Goal: Information Seeking & Learning: Learn about a topic

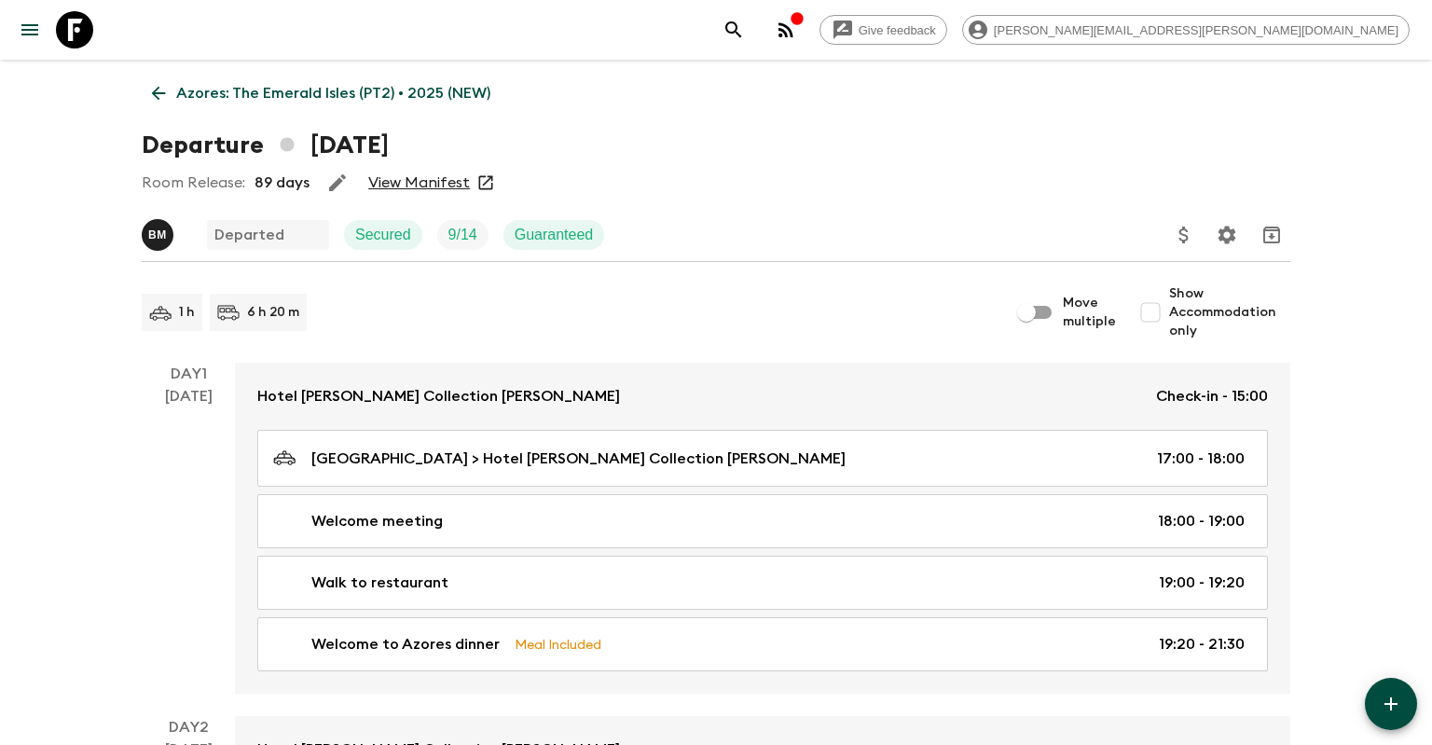
scroll to position [3653, 0]
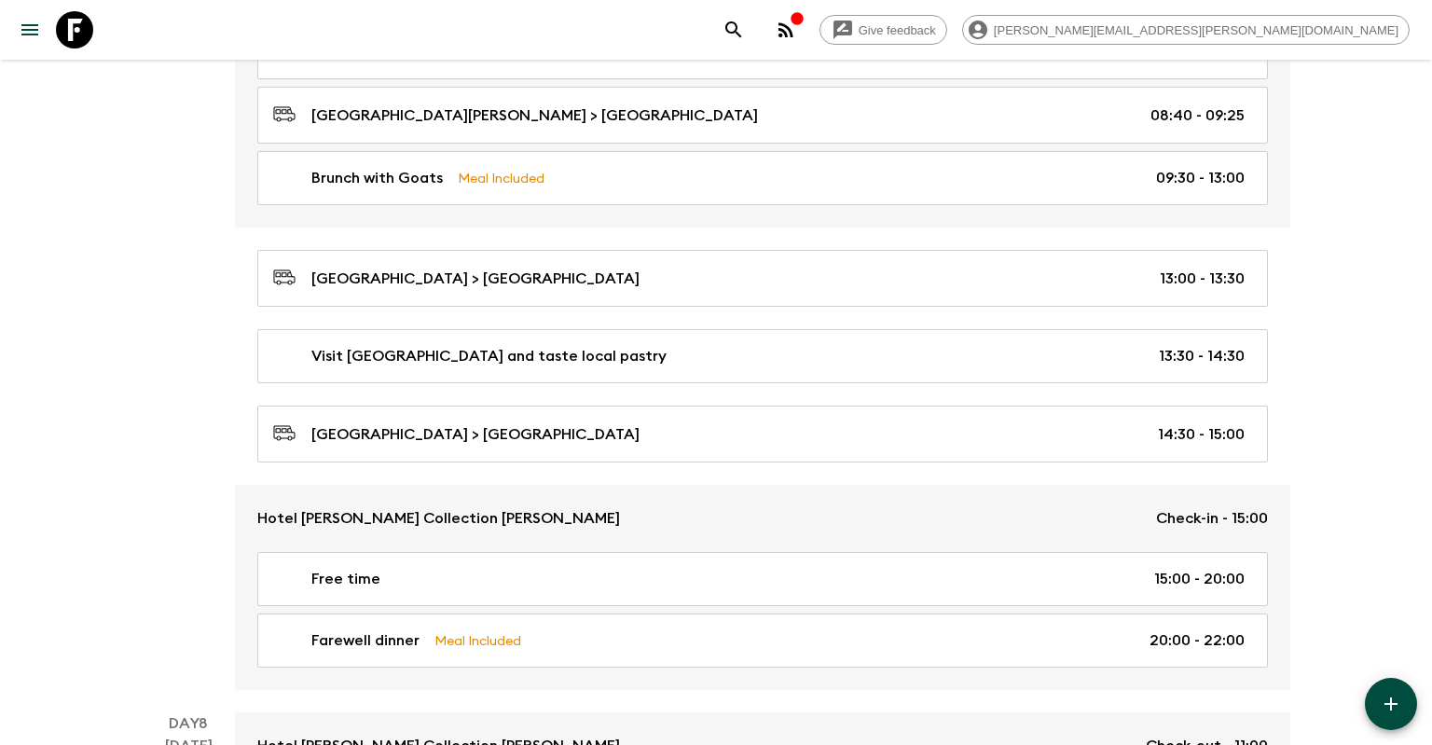
click at [67, 25] on icon at bounding box center [74, 29] width 37 height 37
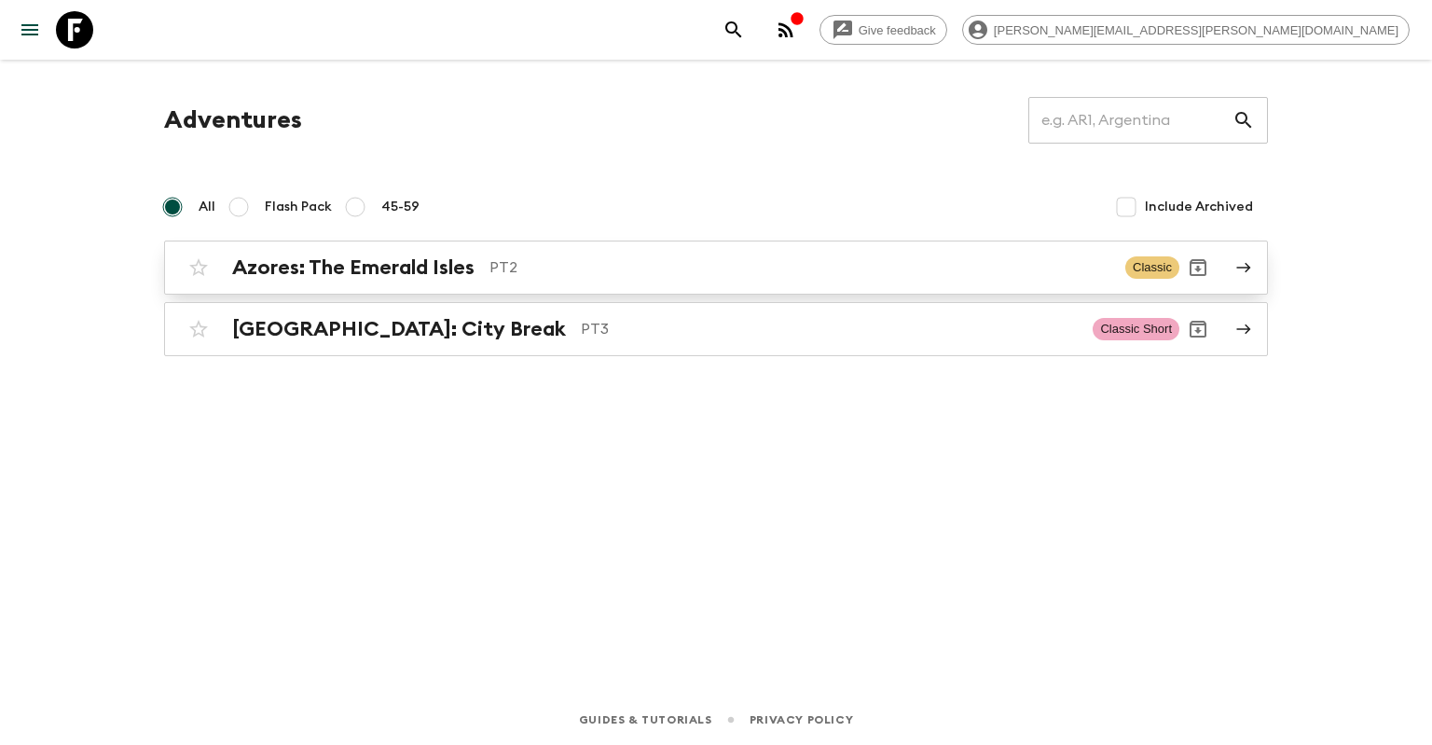
click at [467, 270] on h2 "Azores: The Emerald Isles" at bounding box center [353, 268] width 242 height 24
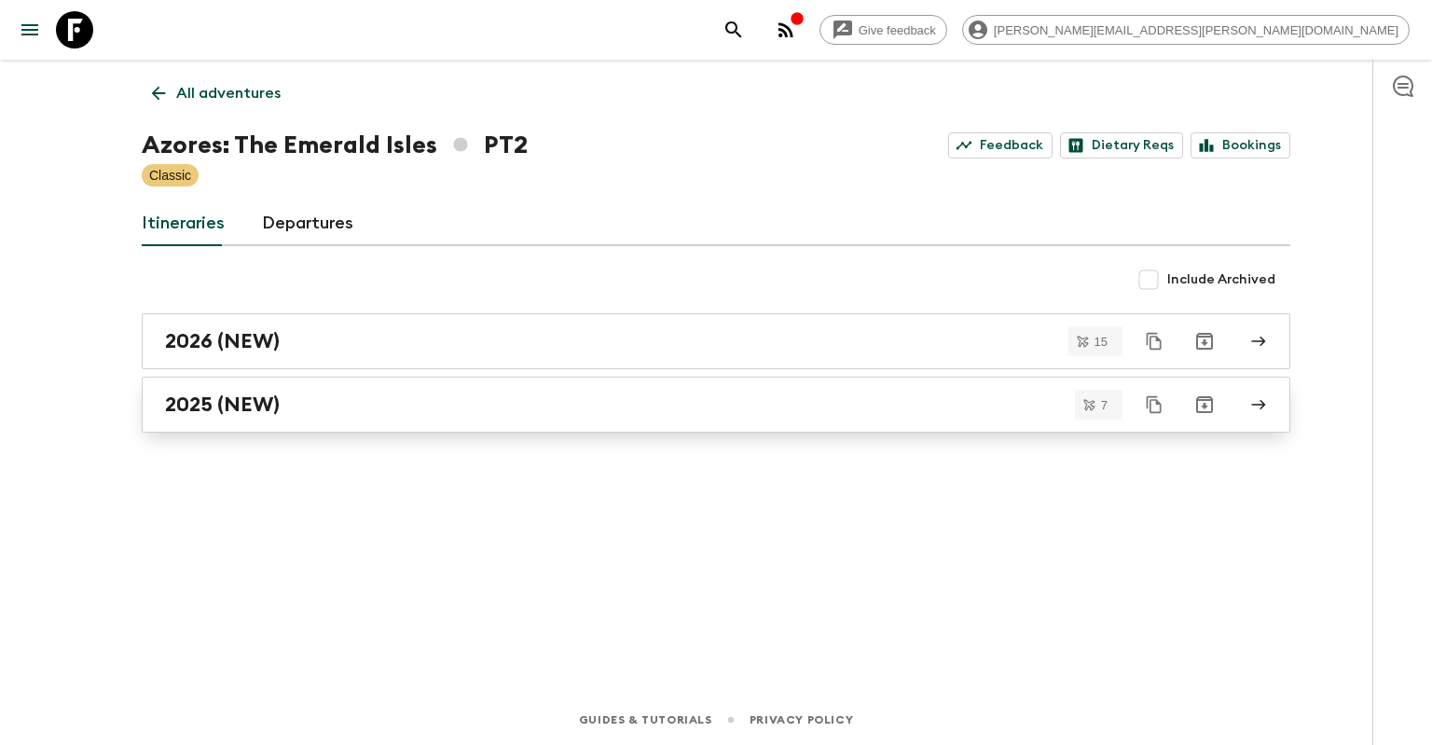
click at [482, 416] on div "2025 (NEW)" at bounding box center [698, 405] width 1067 height 24
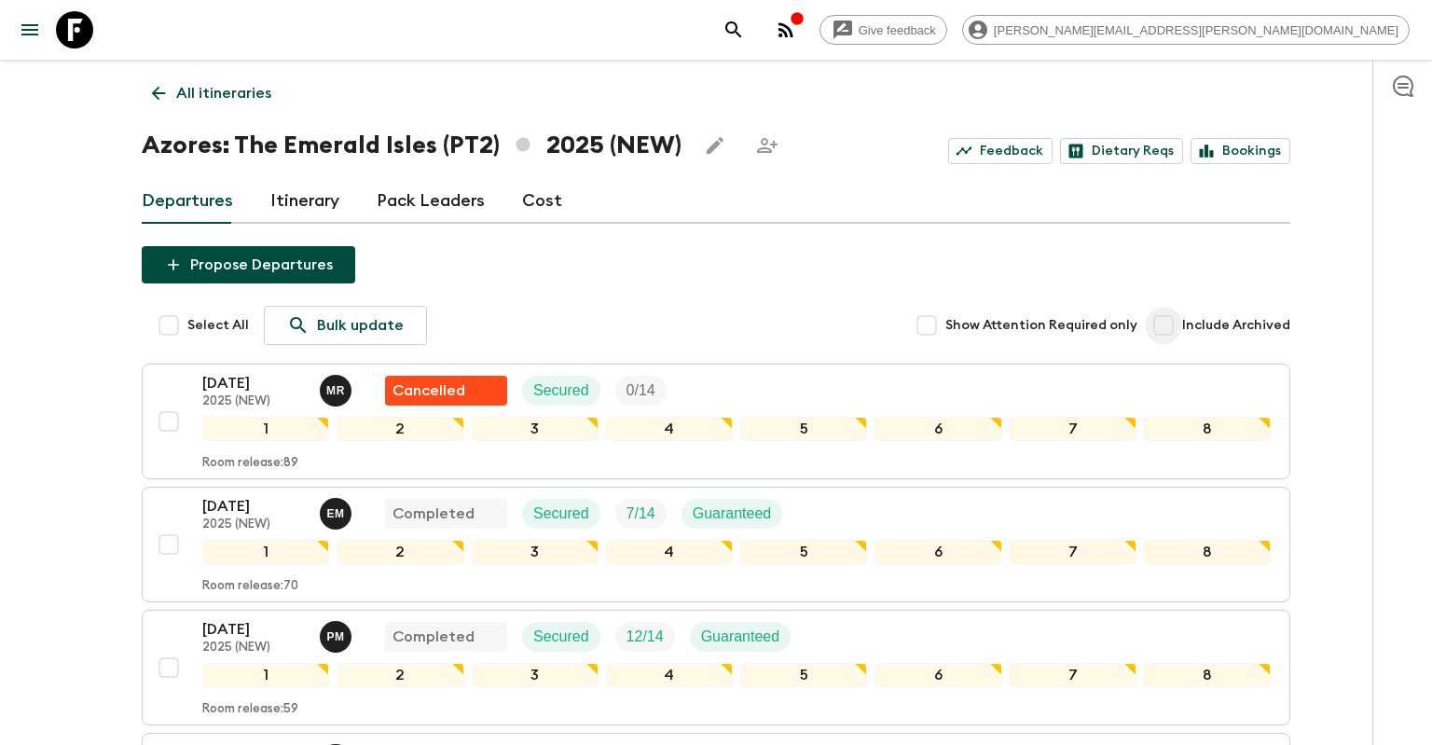
click at [1168, 322] on input "Include Archived" at bounding box center [1163, 325] width 37 height 37
checkbox input "true"
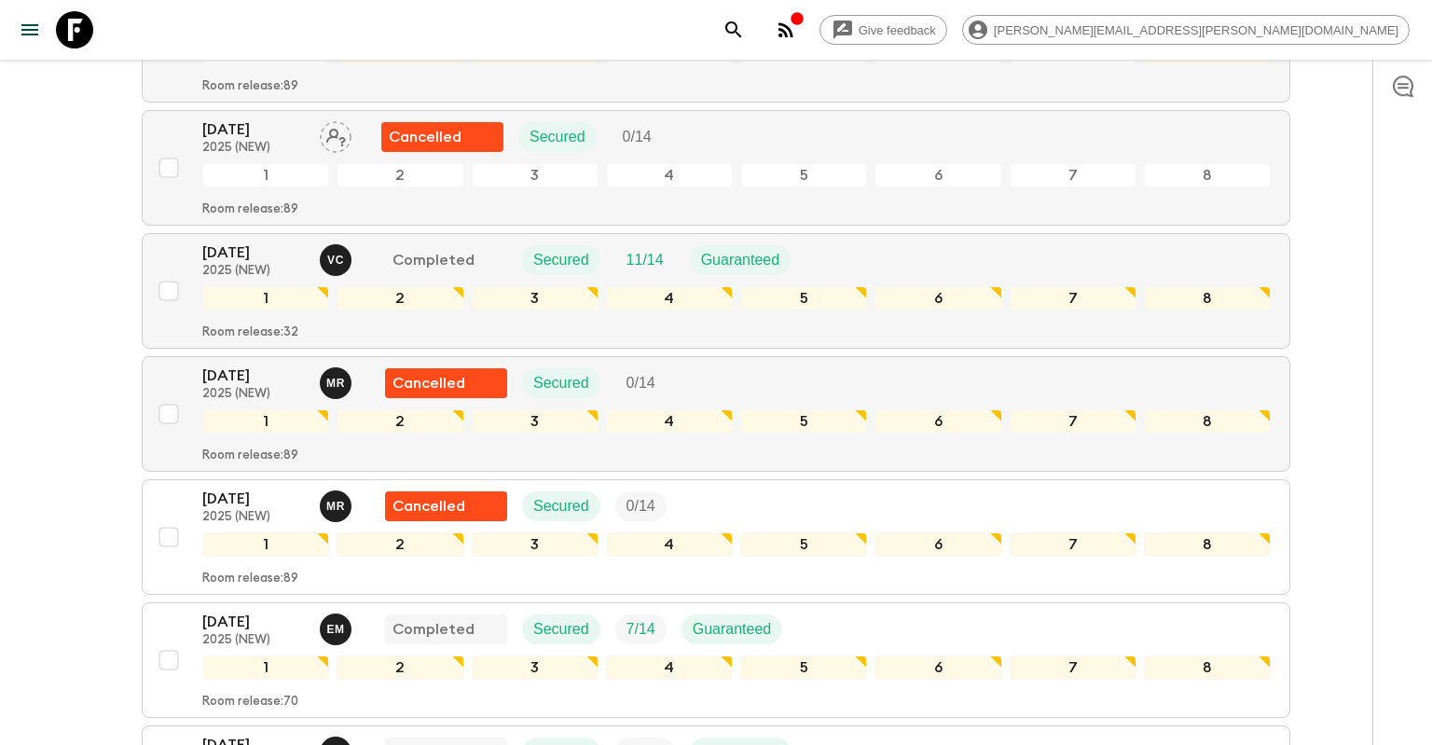
scroll to position [1182, 0]
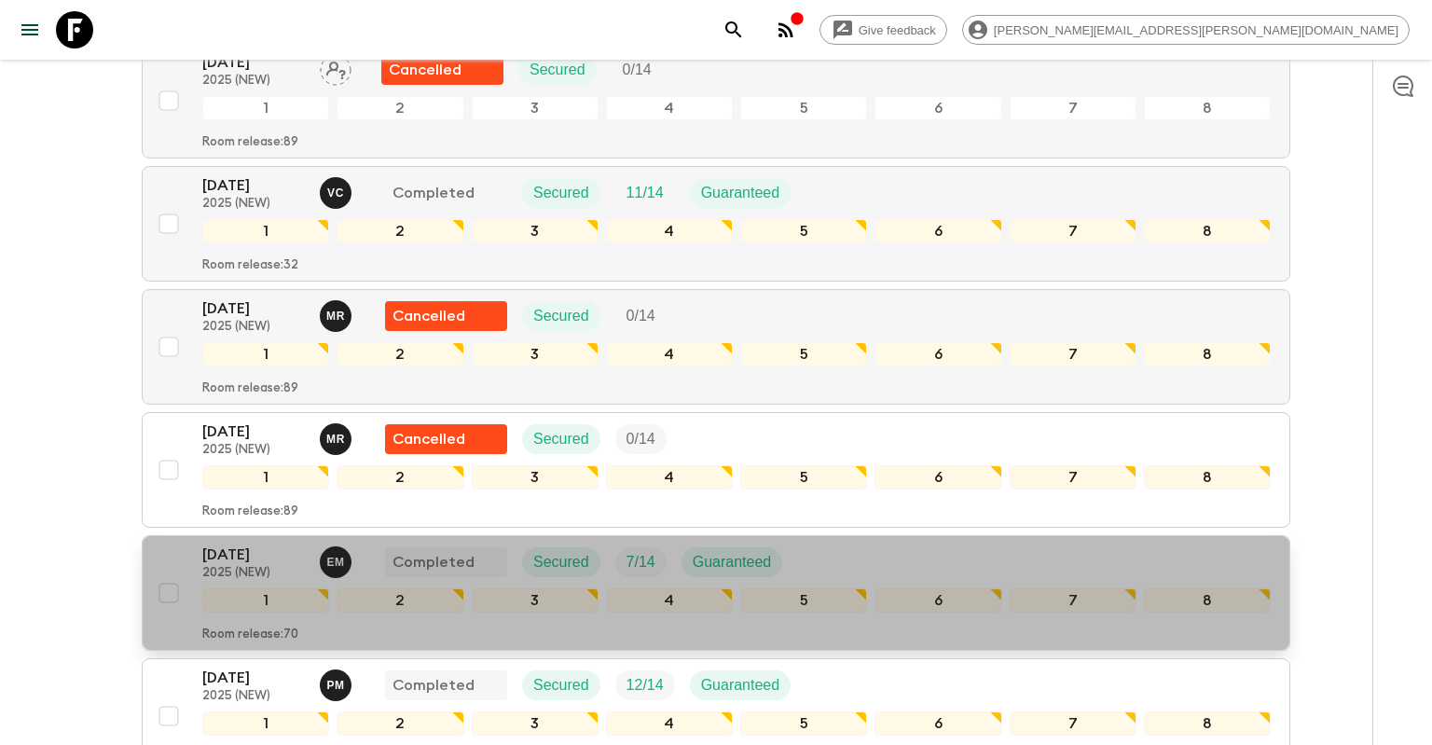
click at [274, 544] on p "[DATE]" at bounding box center [253, 555] width 103 height 22
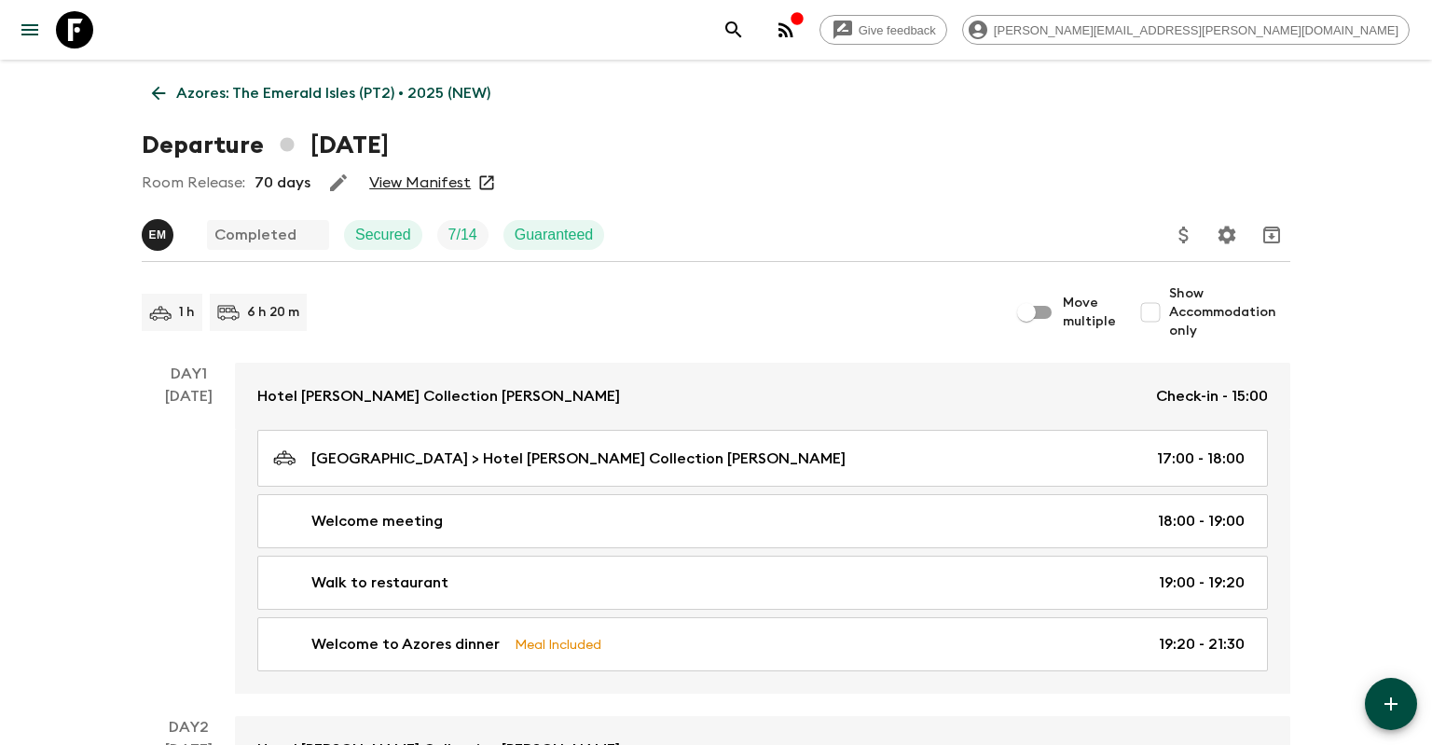
click at [429, 181] on link "View Manifest" at bounding box center [420, 182] width 102 height 19
click at [166, 91] on icon at bounding box center [158, 93] width 21 height 21
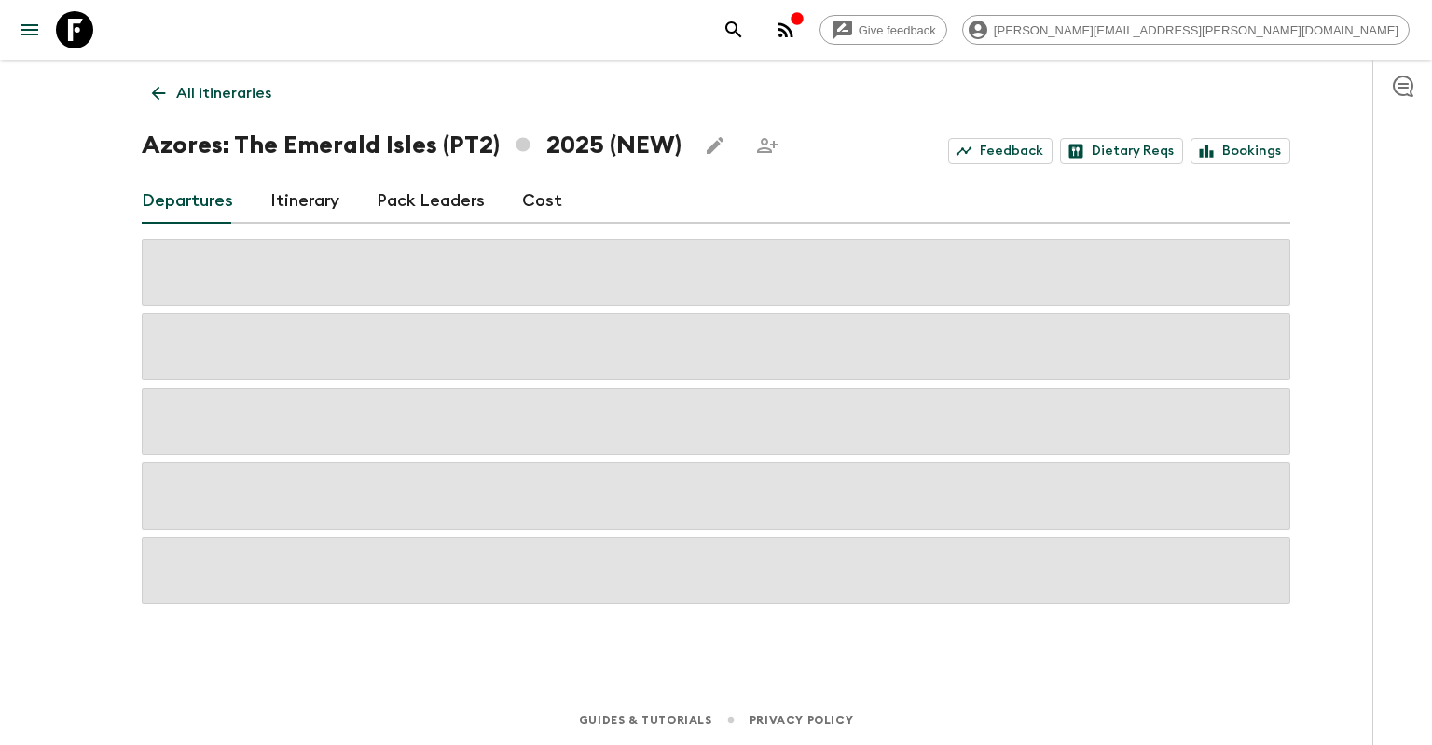
click at [532, 200] on link "Cost" at bounding box center [542, 201] width 40 height 45
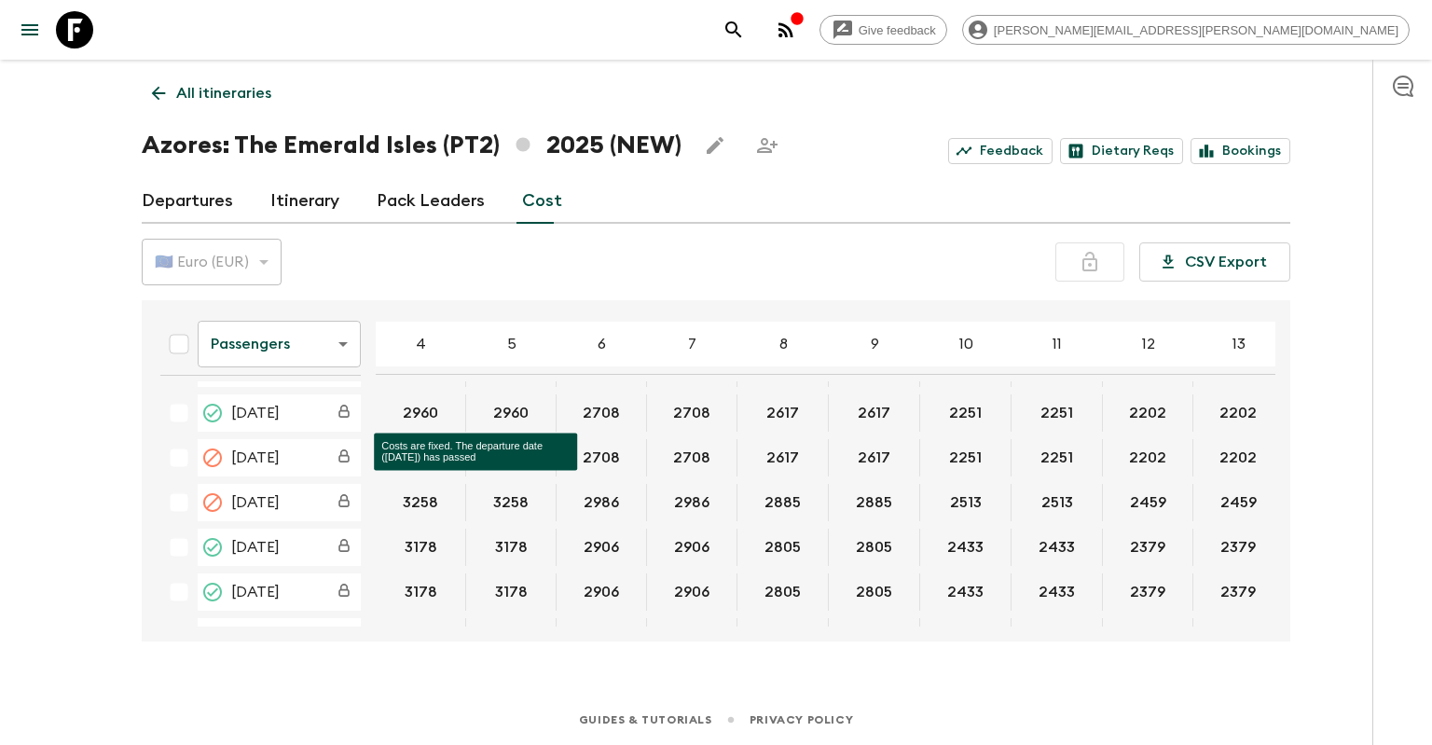
scroll to position [358, 0]
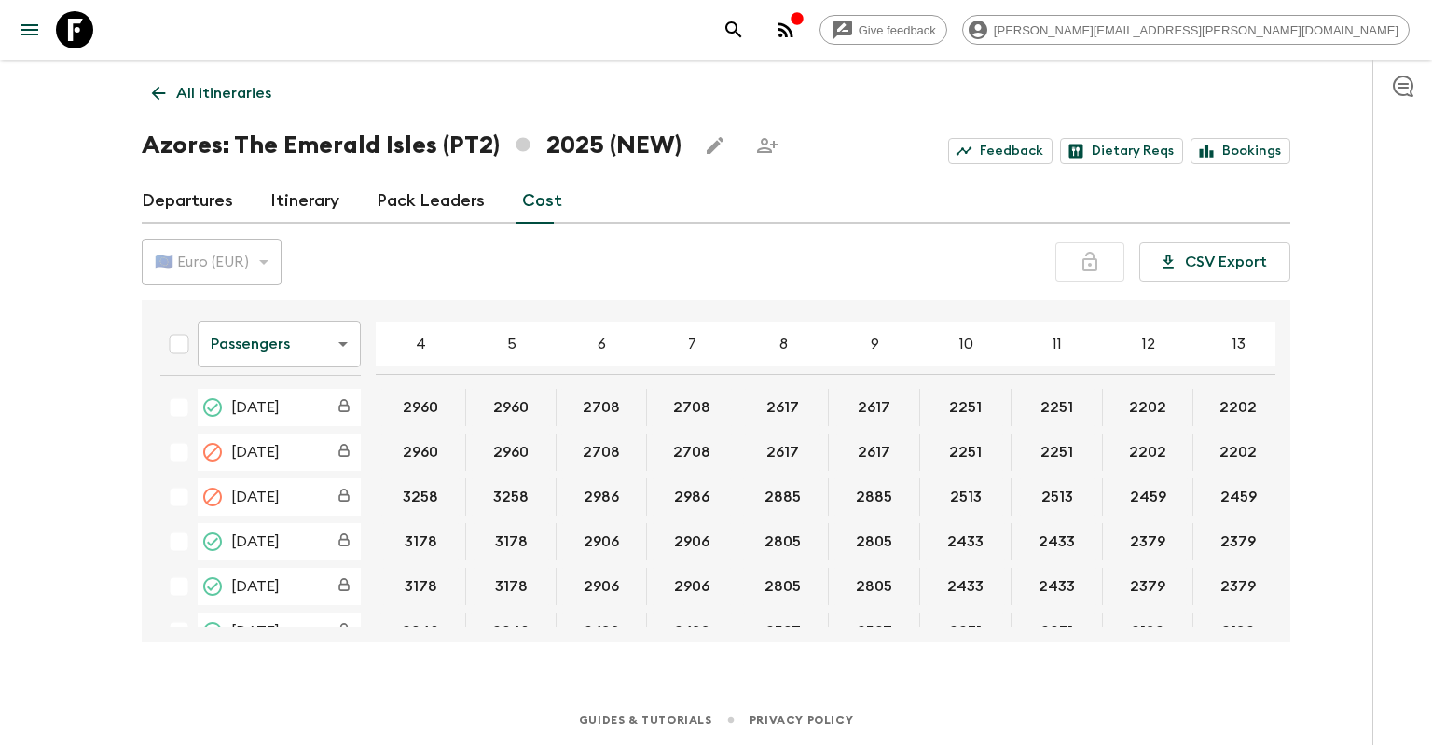
click at [152, 88] on icon at bounding box center [158, 93] width 21 height 21
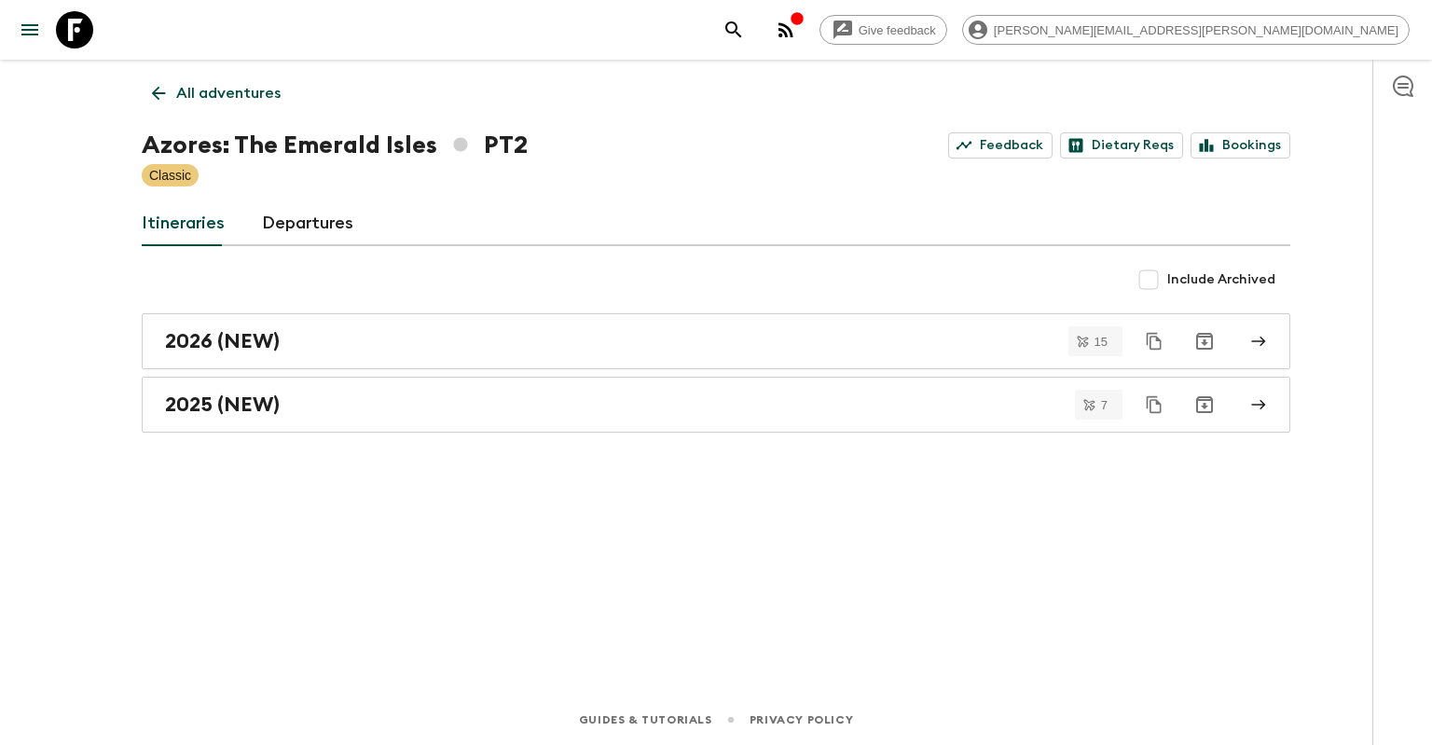
click at [307, 222] on link "Departures" at bounding box center [307, 223] width 91 height 45
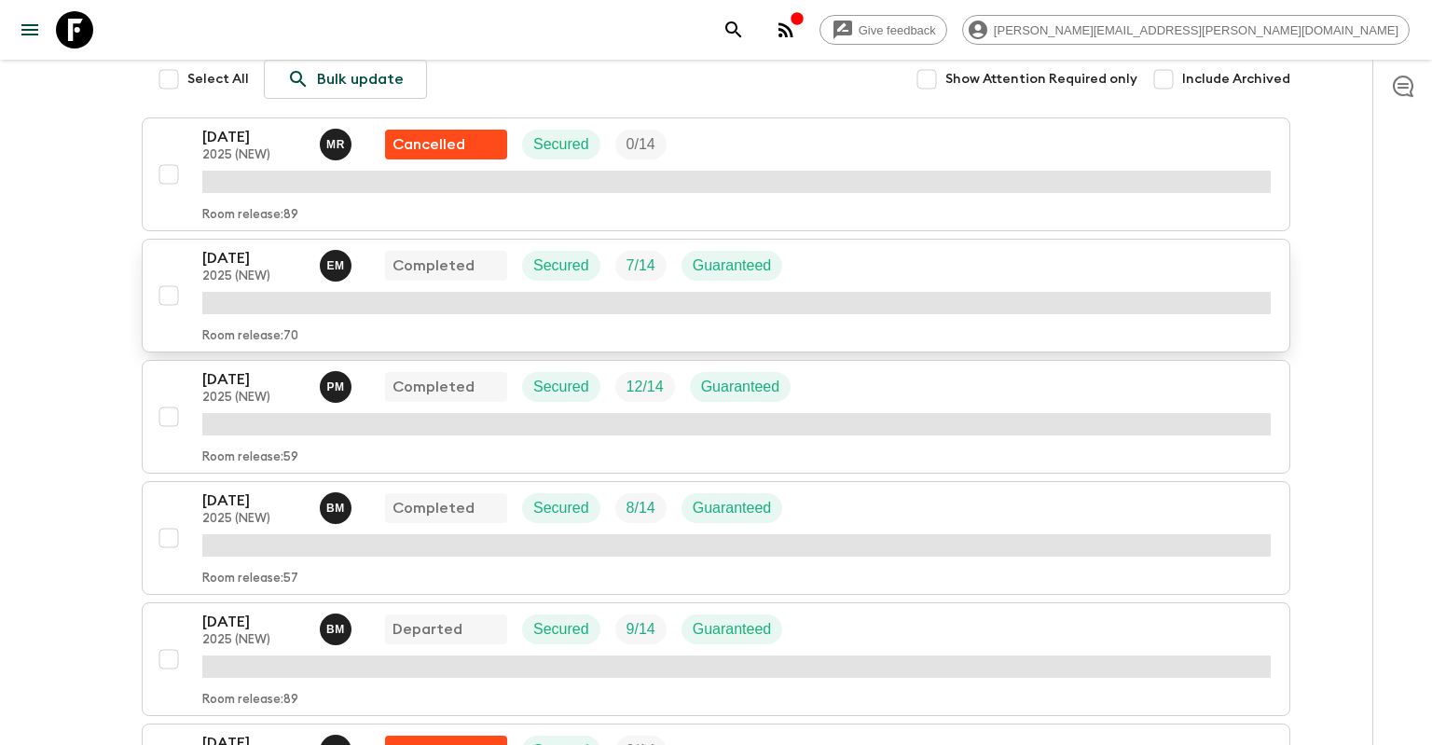
scroll to position [295, 0]
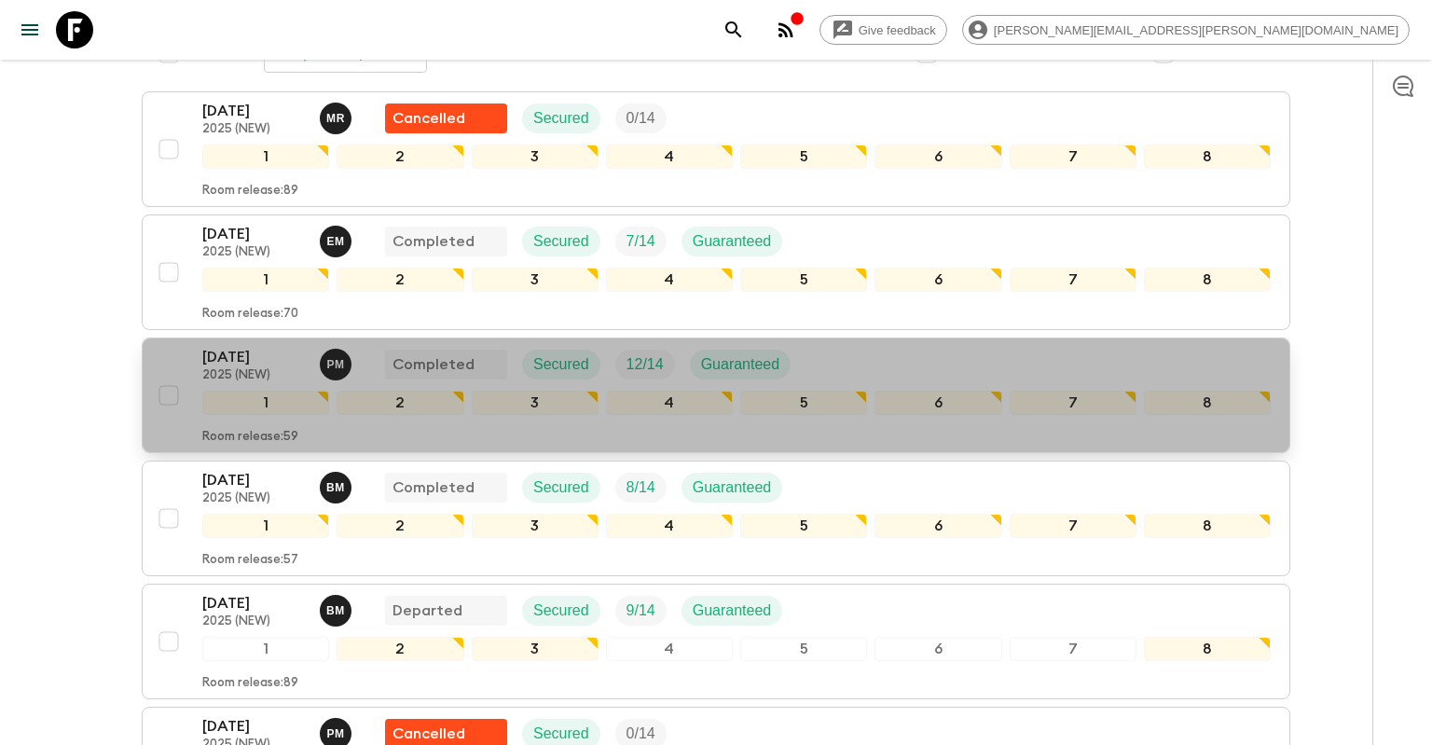
click at [241, 352] on p "[DATE]" at bounding box center [253, 357] width 103 height 22
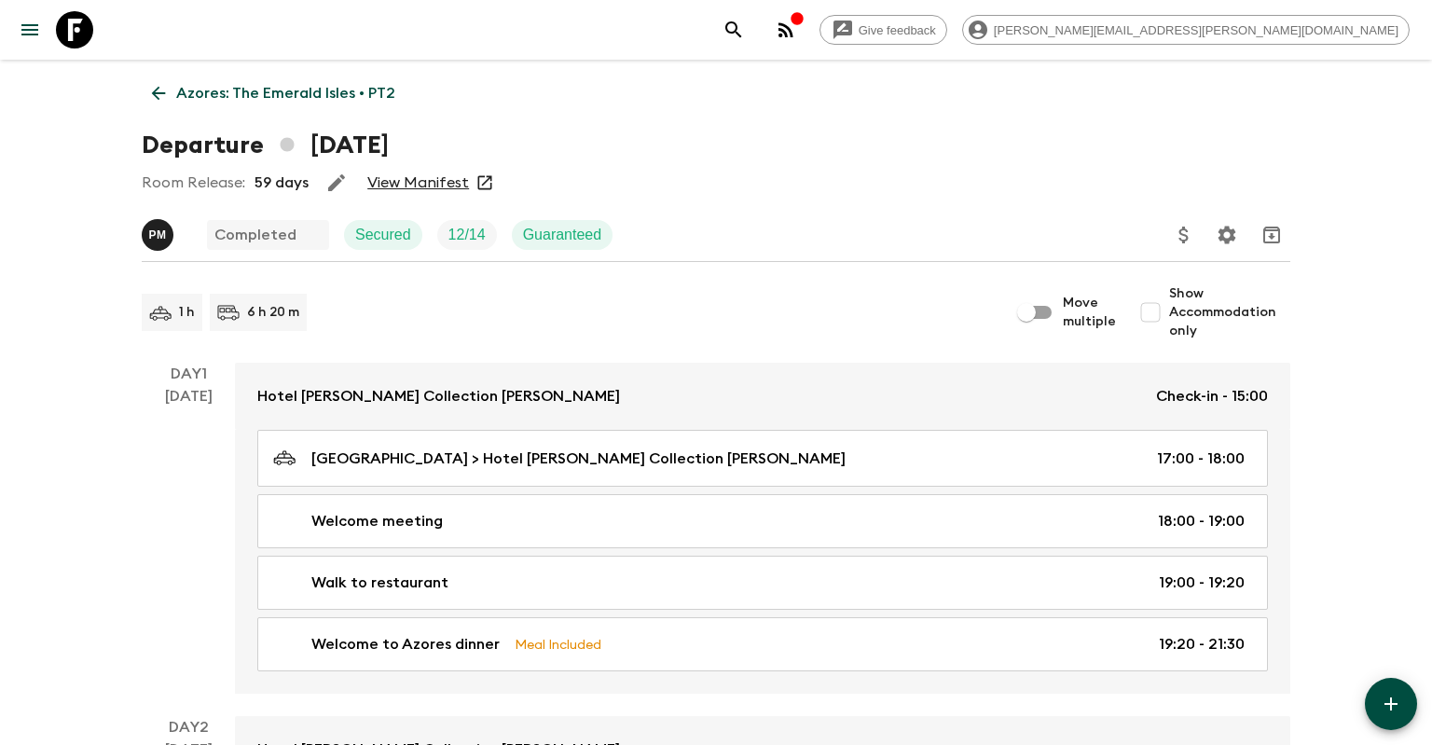
click at [410, 177] on link "View Manifest" at bounding box center [418, 182] width 102 height 19
click at [165, 90] on icon at bounding box center [158, 93] width 21 height 21
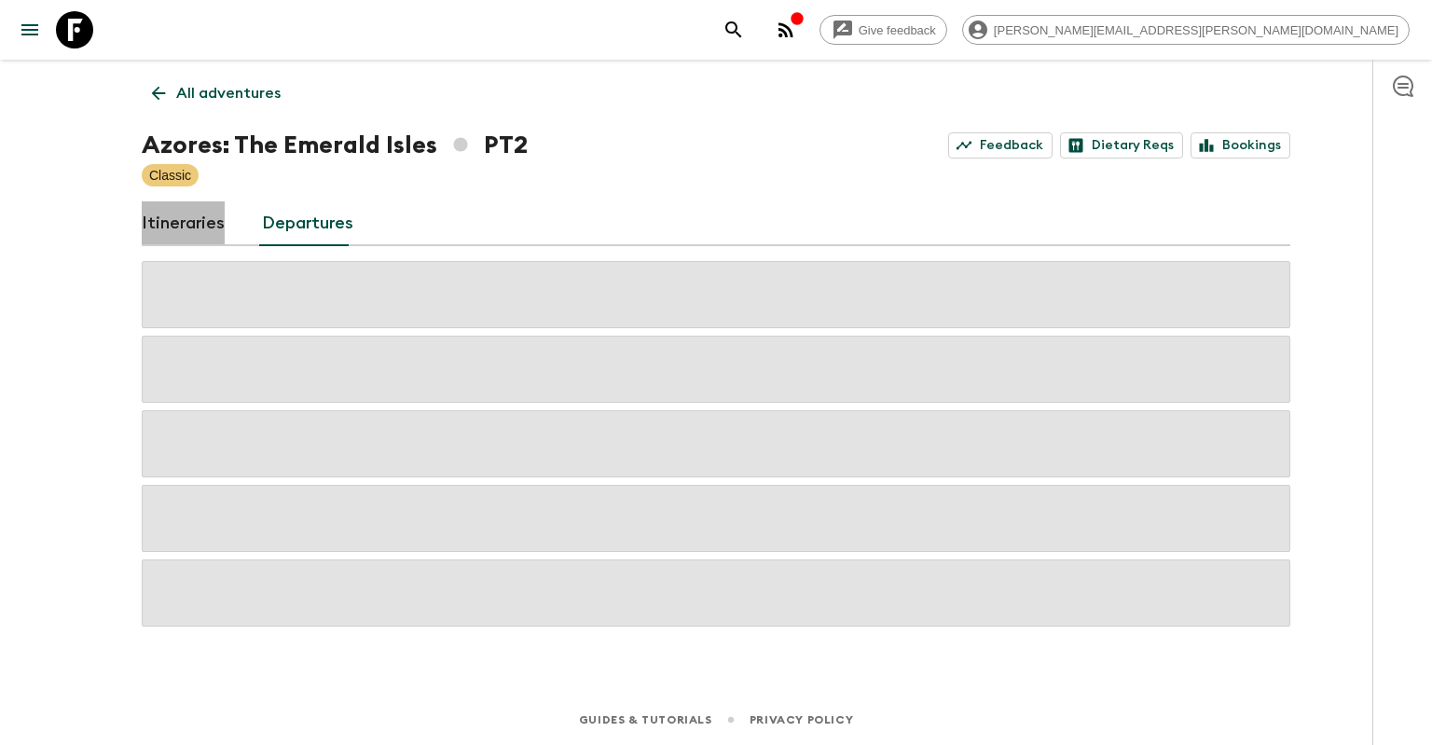
click at [212, 225] on link "Itineraries" at bounding box center [183, 223] width 83 height 45
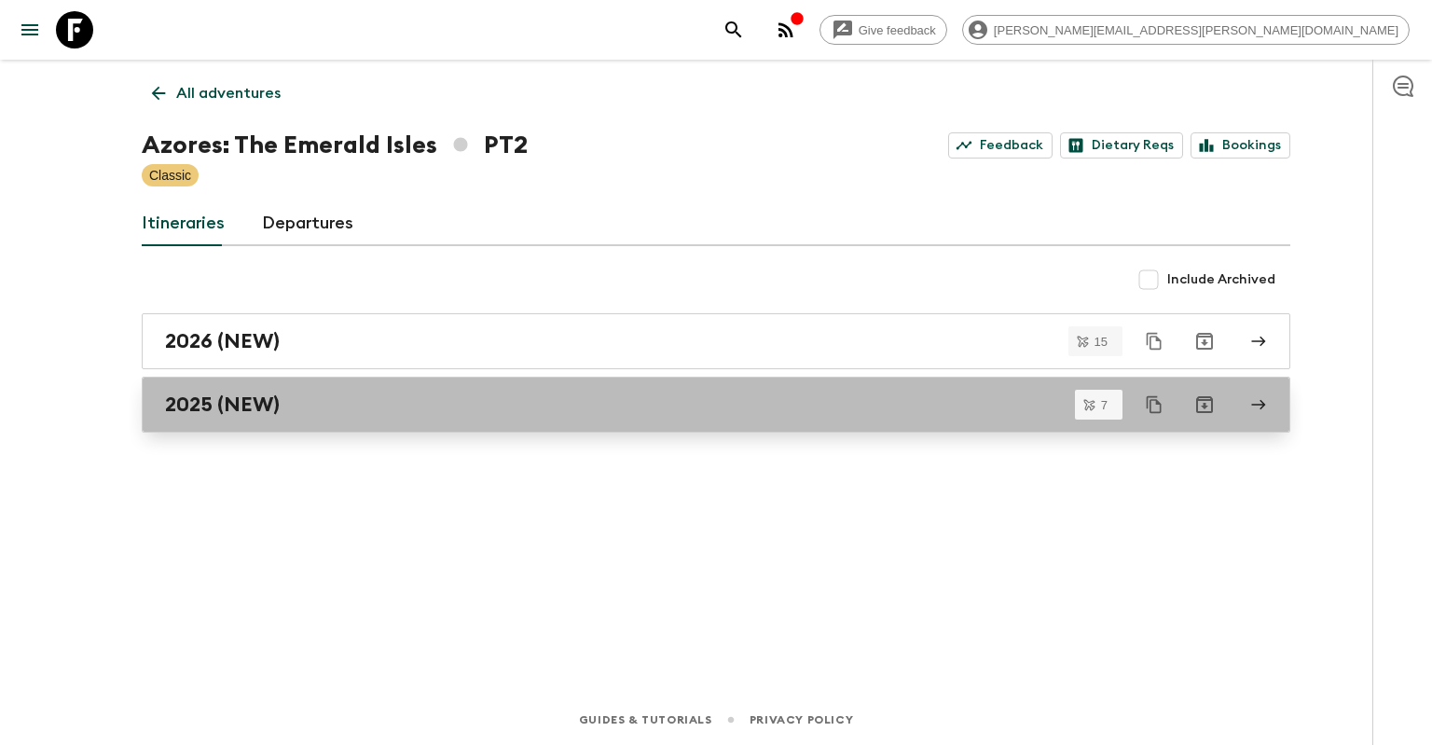
click at [211, 420] on link "2025 (NEW)" at bounding box center [716, 405] width 1149 height 56
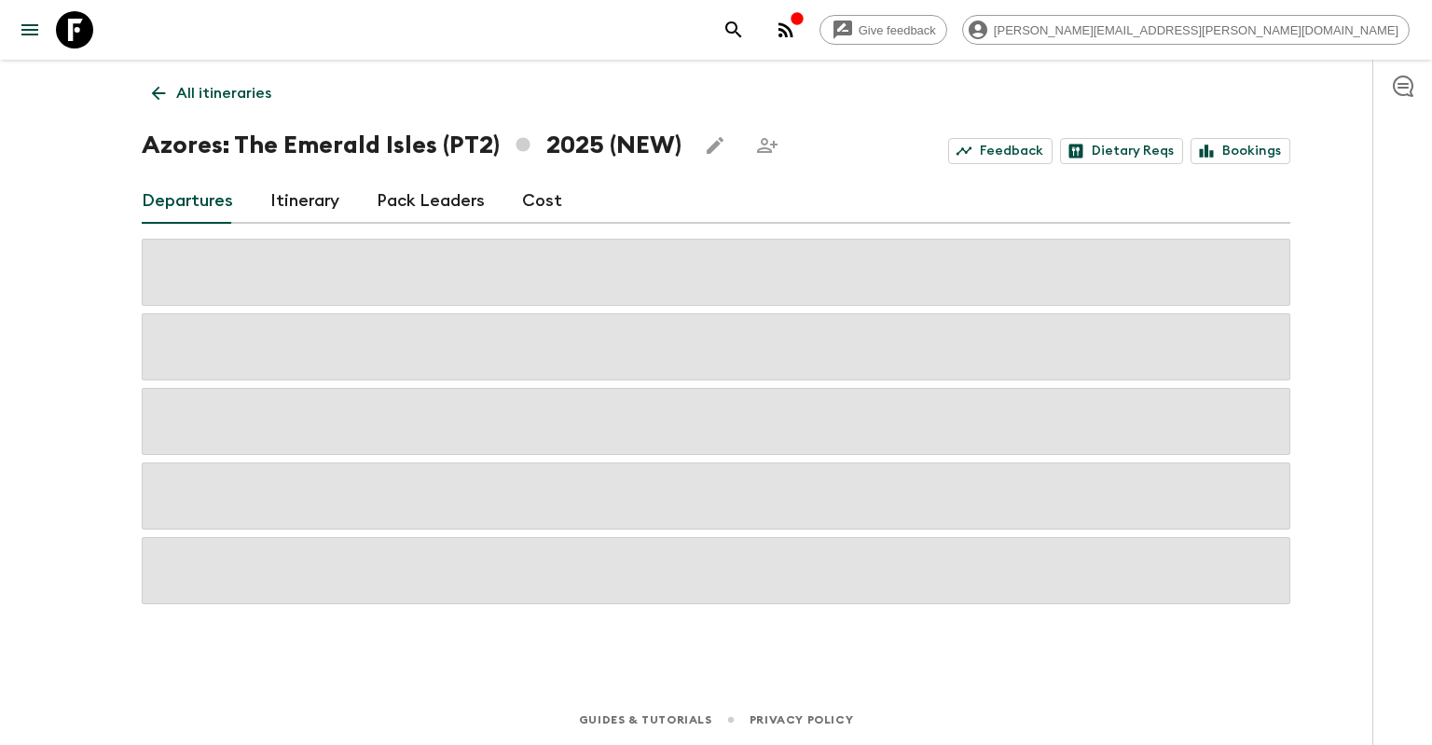
click at [529, 200] on link "Cost" at bounding box center [542, 201] width 40 height 45
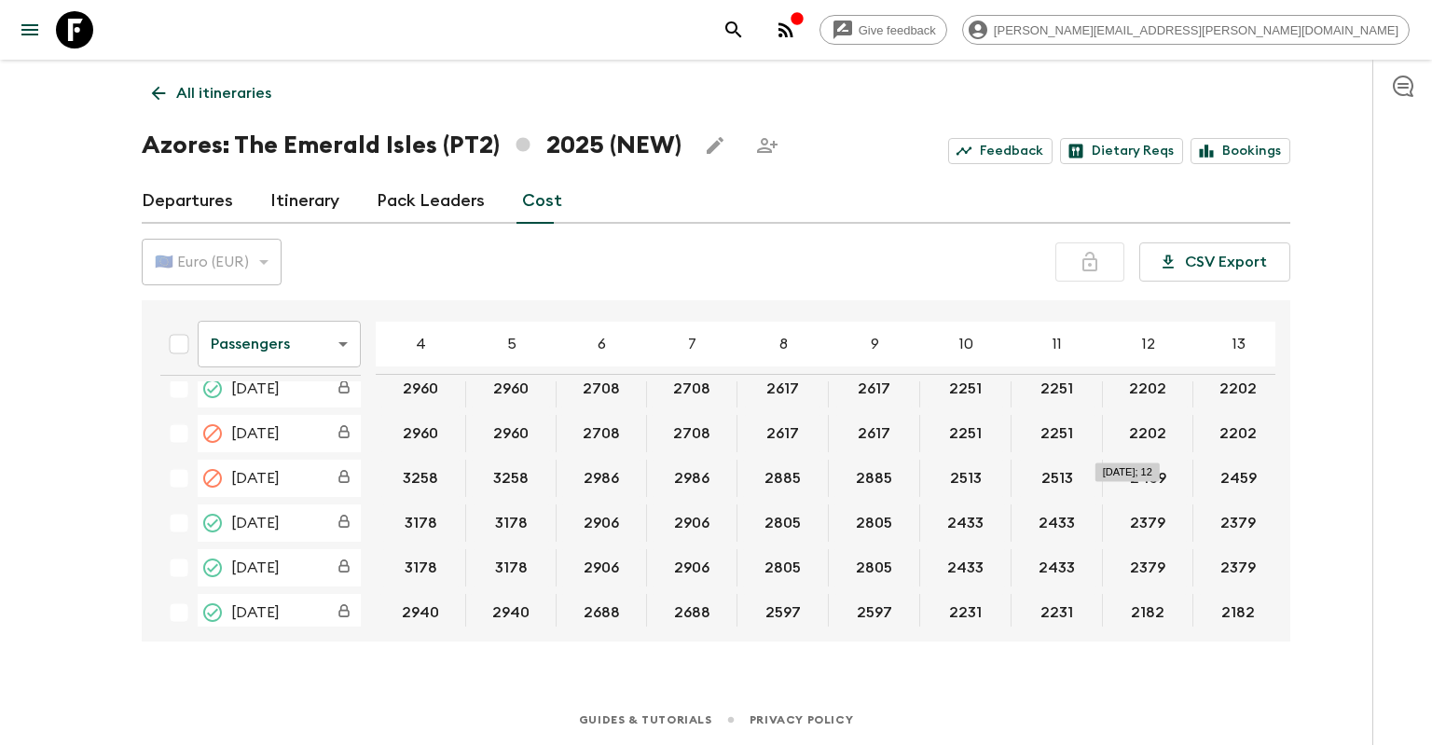
scroll to position [448, 0]
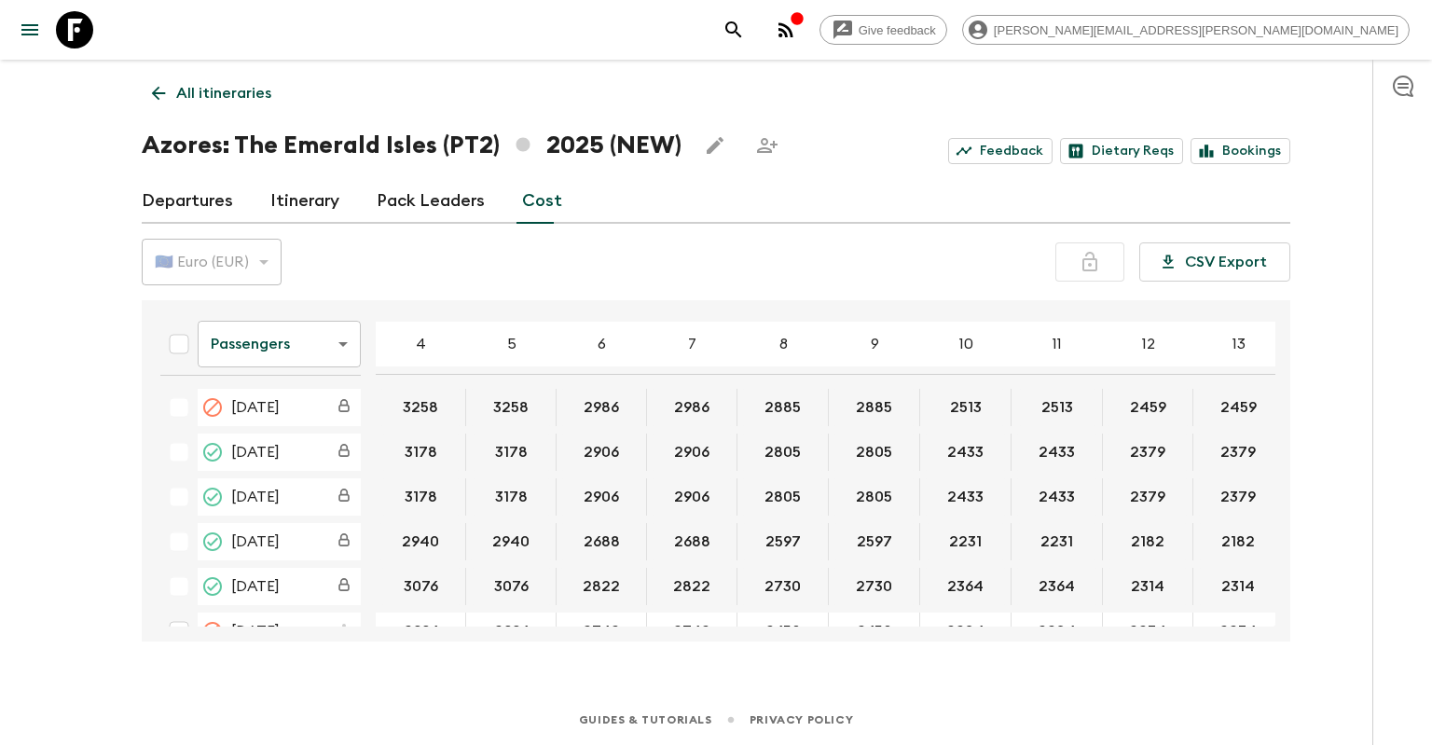
click at [197, 190] on link "Departures" at bounding box center [187, 201] width 91 height 45
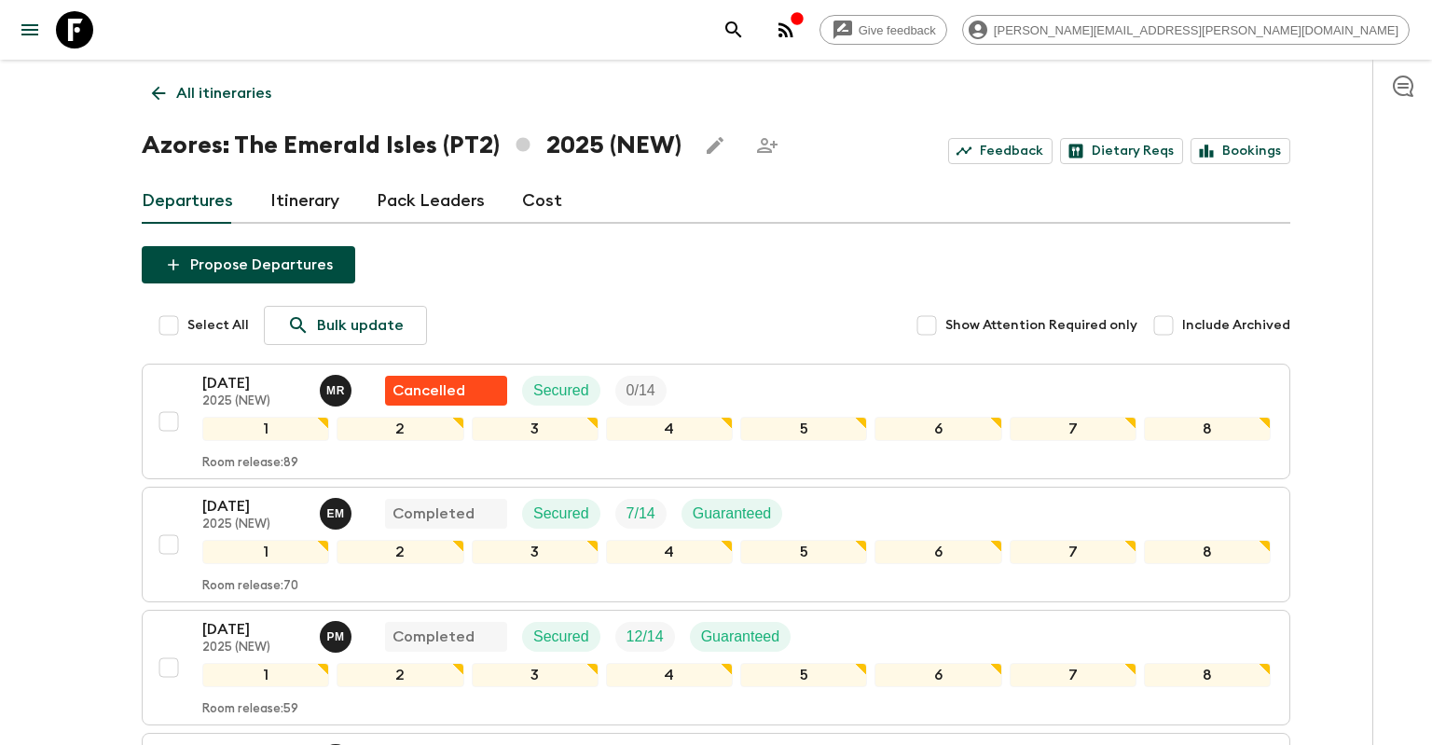
click at [2, 575] on div "Give feedback [PERSON_NAME][EMAIL_ADDRESS][PERSON_NAME][DOMAIN_NAME] All itiner…" at bounding box center [716, 694] width 1432 height 1388
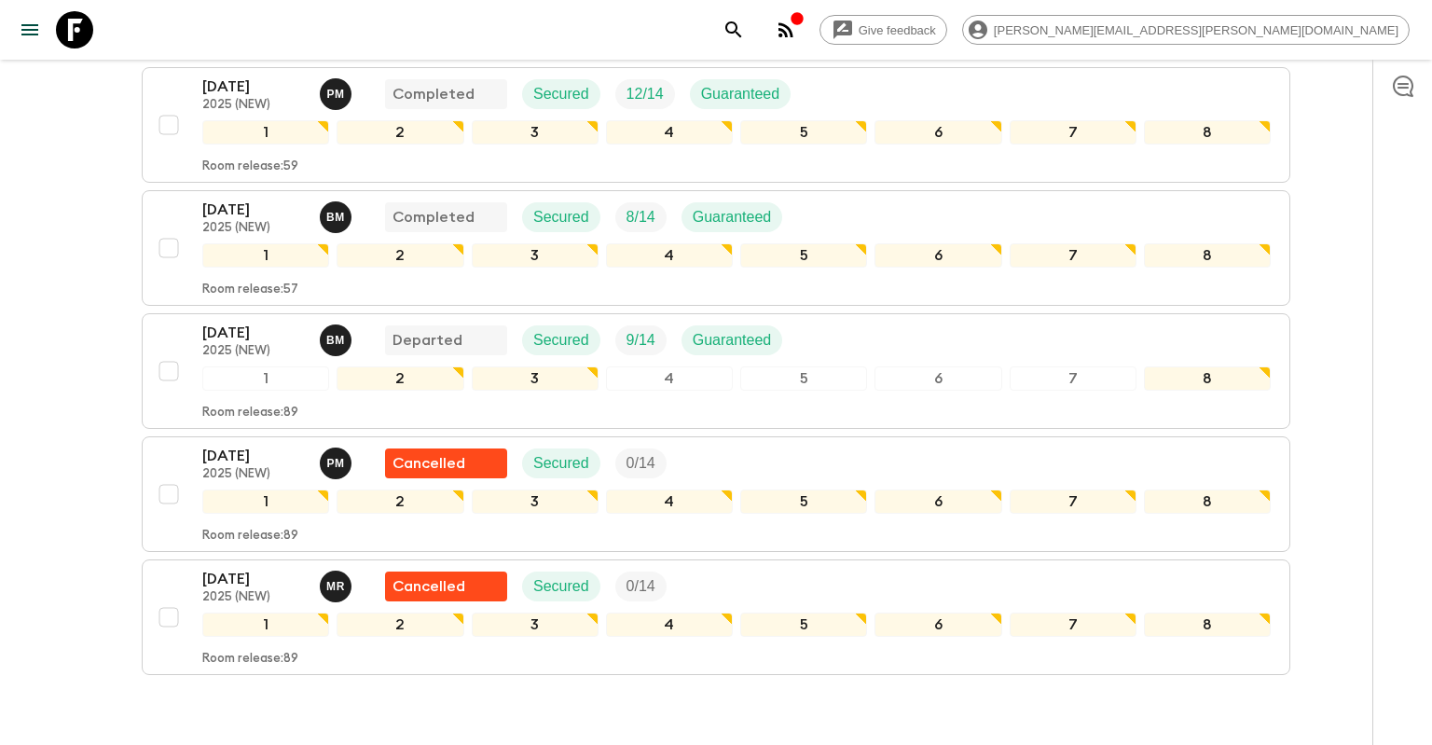
scroll to position [492, 0]
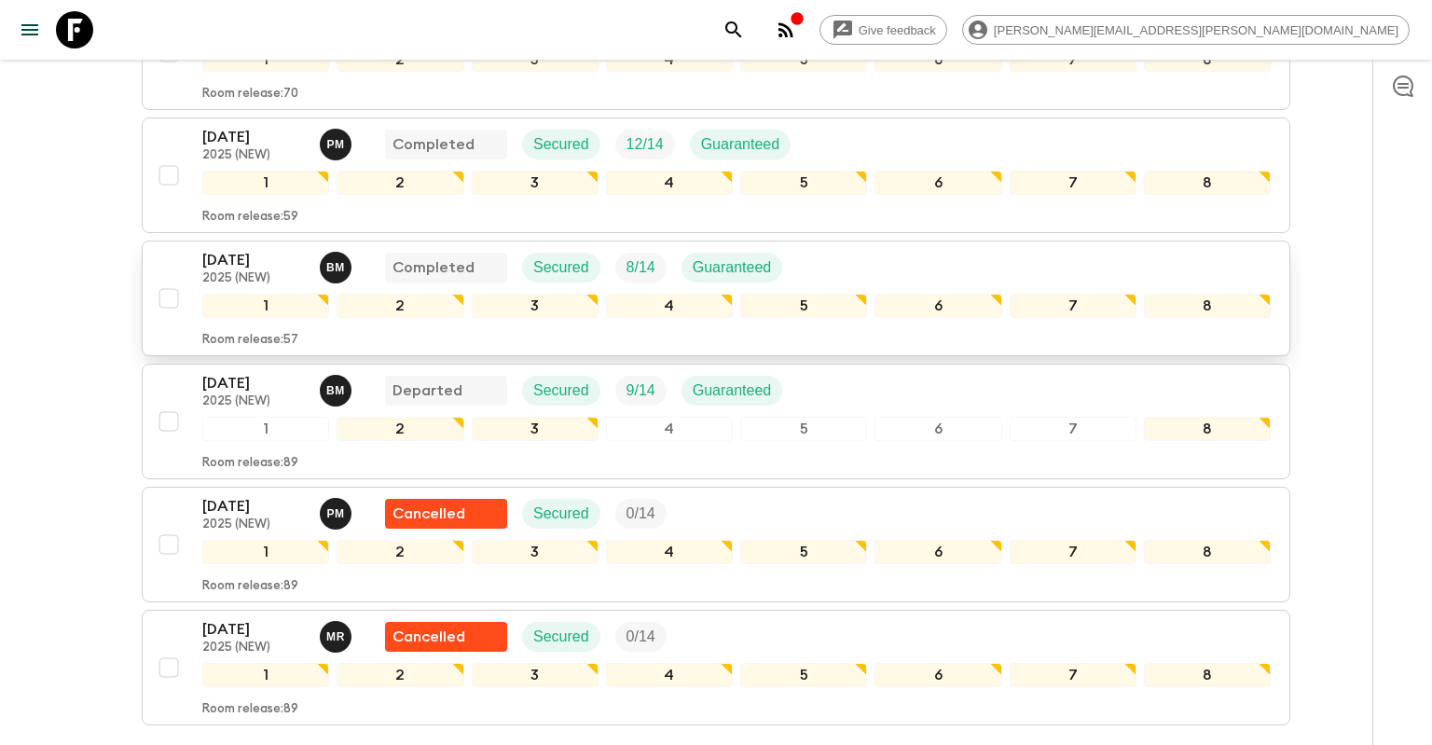
click at [240, 260] on p "[DATE]" at bounding box center [253, 260] width 103 height 22
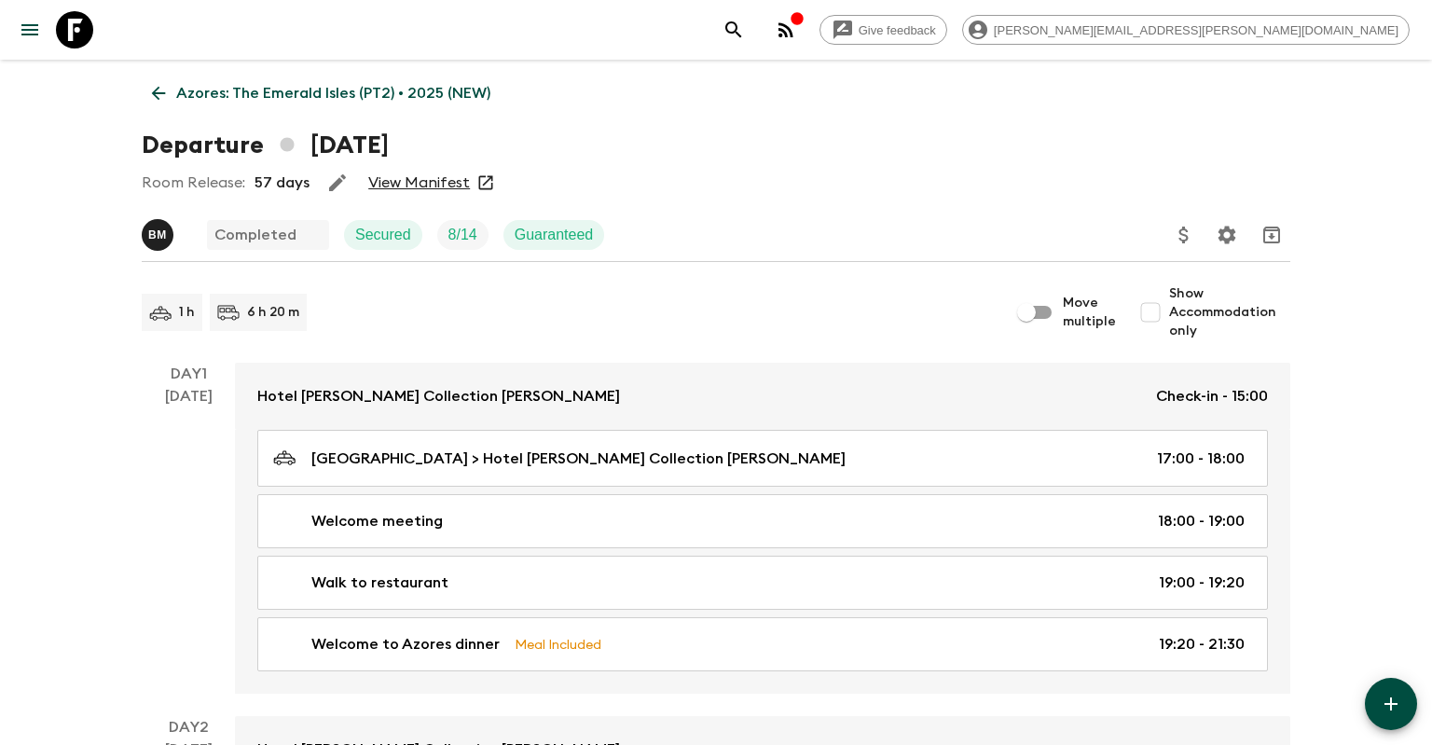
click at [432, 184] on link "View Manifest" at bounding box center [419, 182] width 102 height 19
